Goal: Navigation & Orientation: Find specific page/section

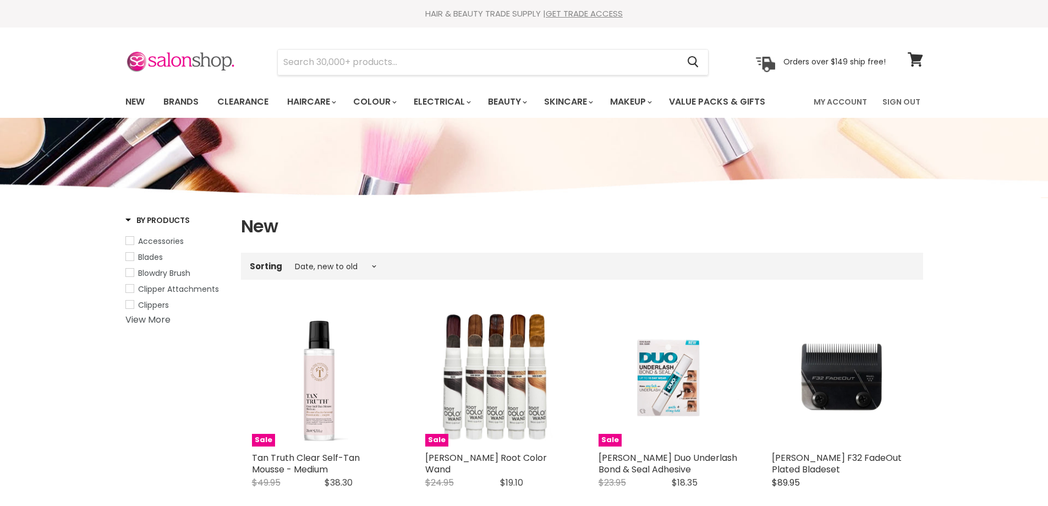
select select "created-descending"
click at [180, 99] on link "Brands" at bounding box center [181, 101] width 52 height 23
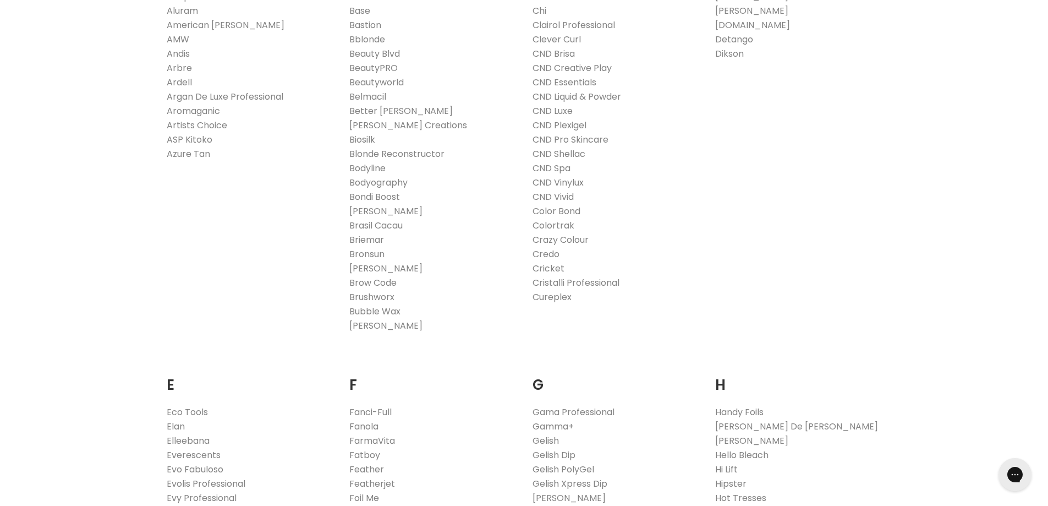
scroll to position [385, 0]
click at [393, 197] on link "Bondi Boost" at bounding box center [374, 197] width 51 height 13
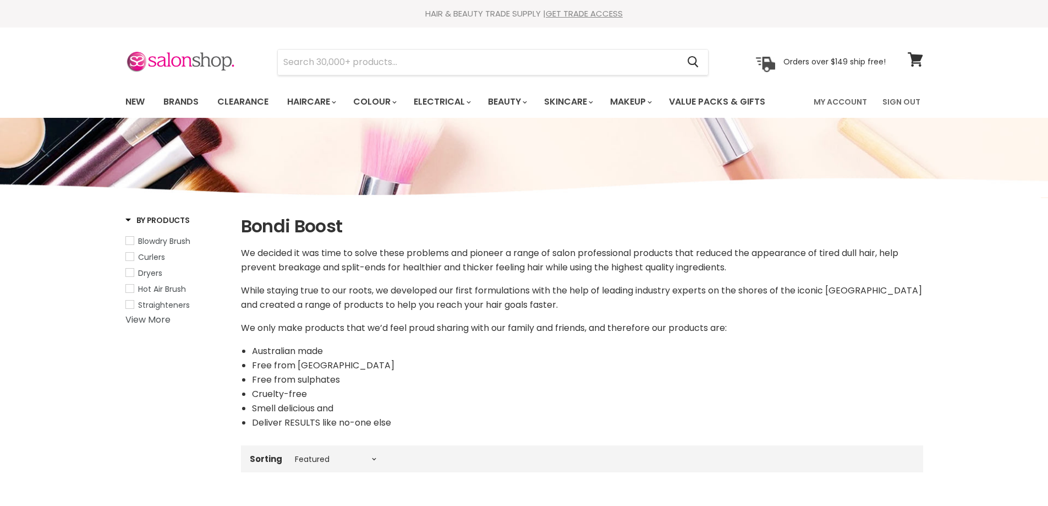
select select "manual"
click at [183, 102] on link "Brands" at bounding box center [181, 101] width 52 height 23
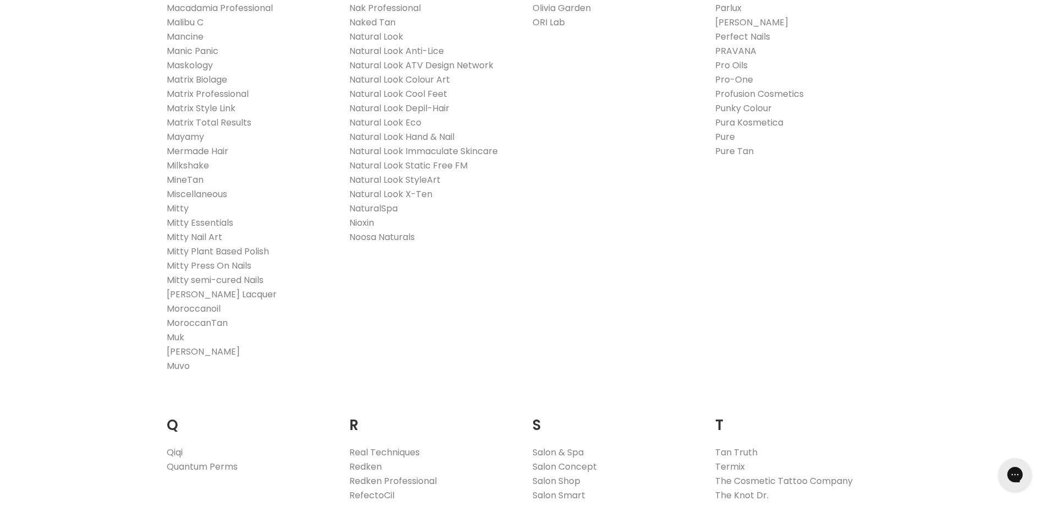
scroll to position [1540, 0]
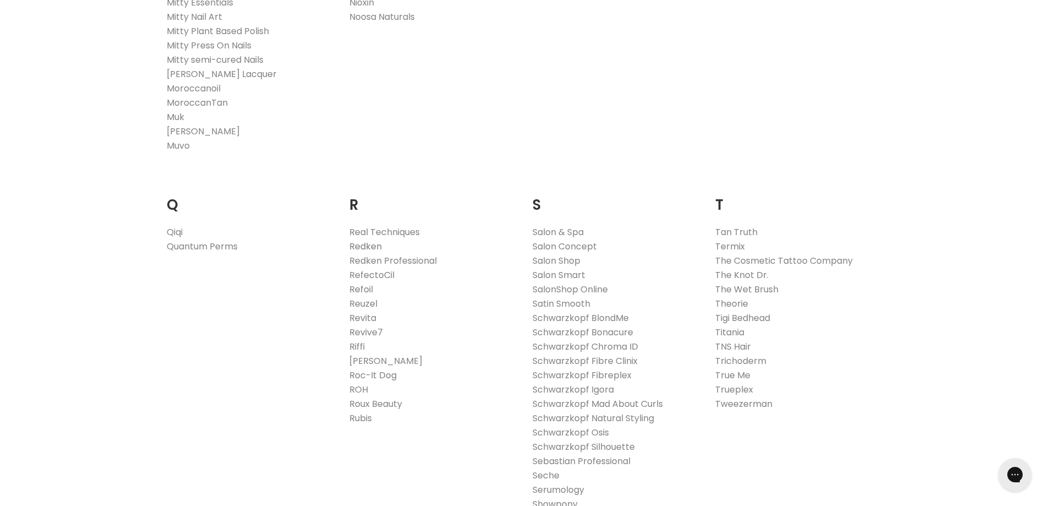
click at [351, 244] on link "Redken" at bounding box center [365, 246] width 32 height 13
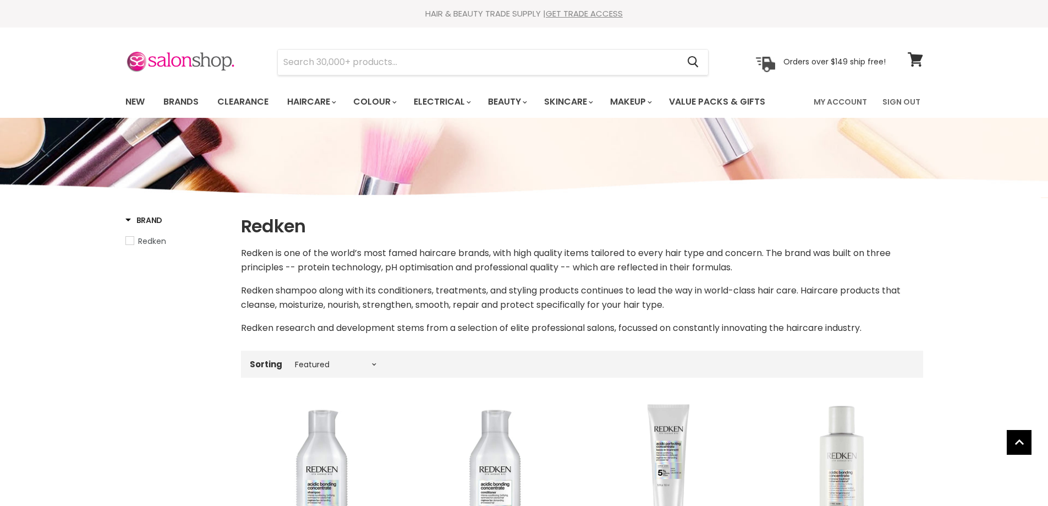
select select "manual"
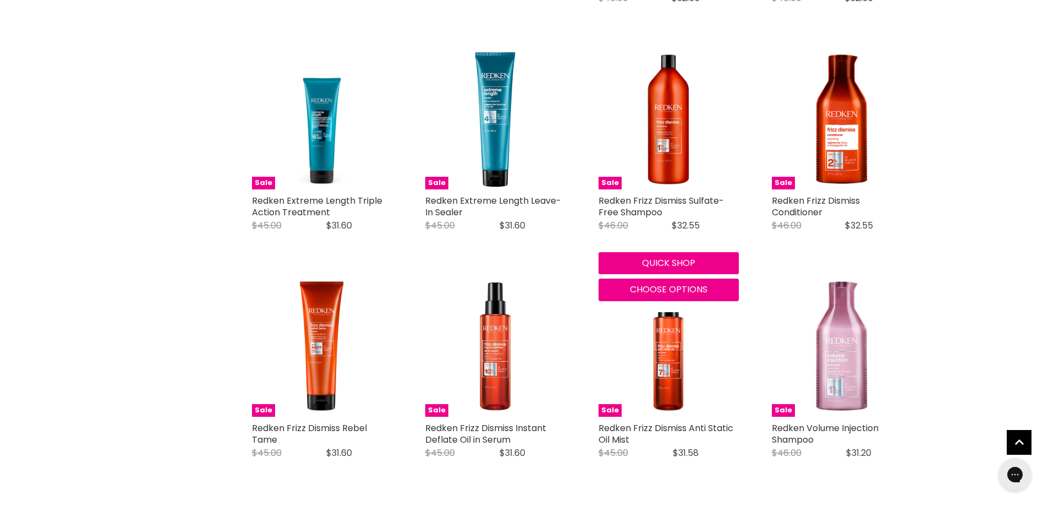
scroll to position [1824, 0]
